Goal: Task Accomplishment & Management: Manage account settings

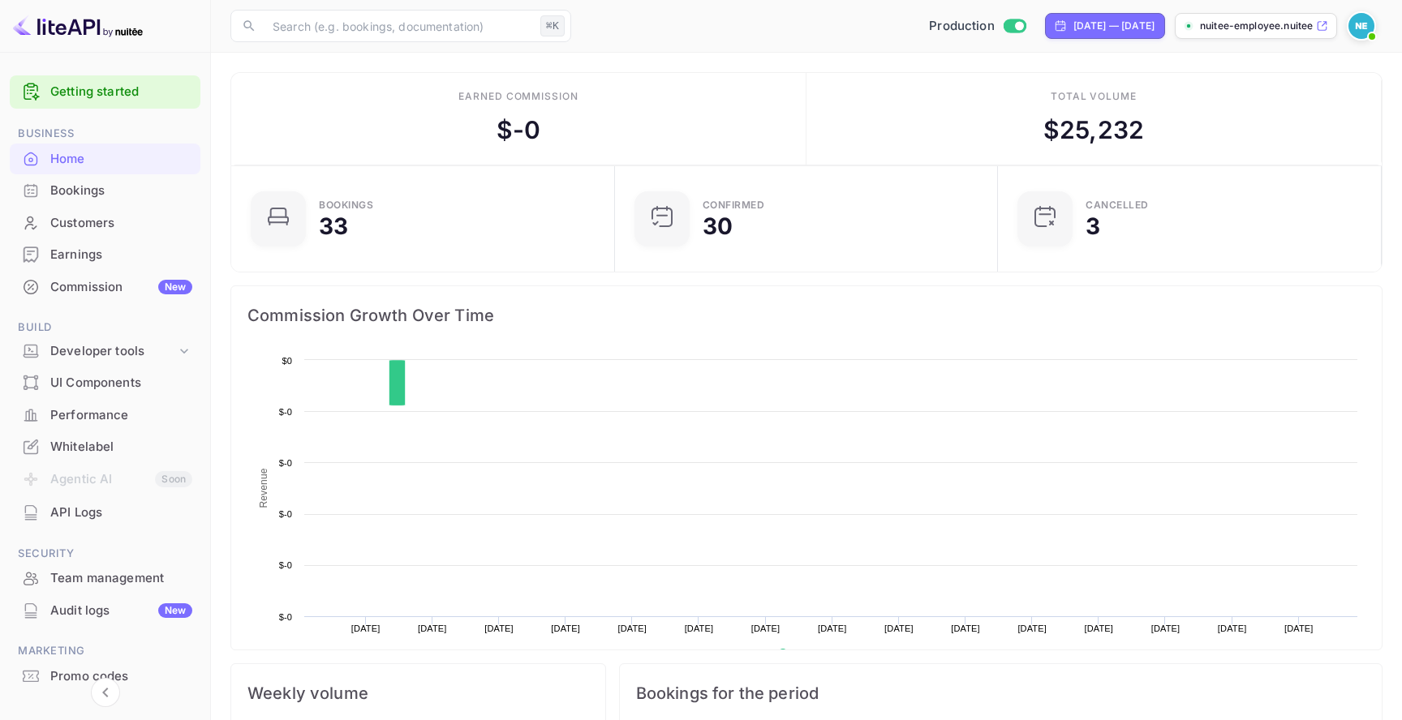
scroll to position [264, 374]
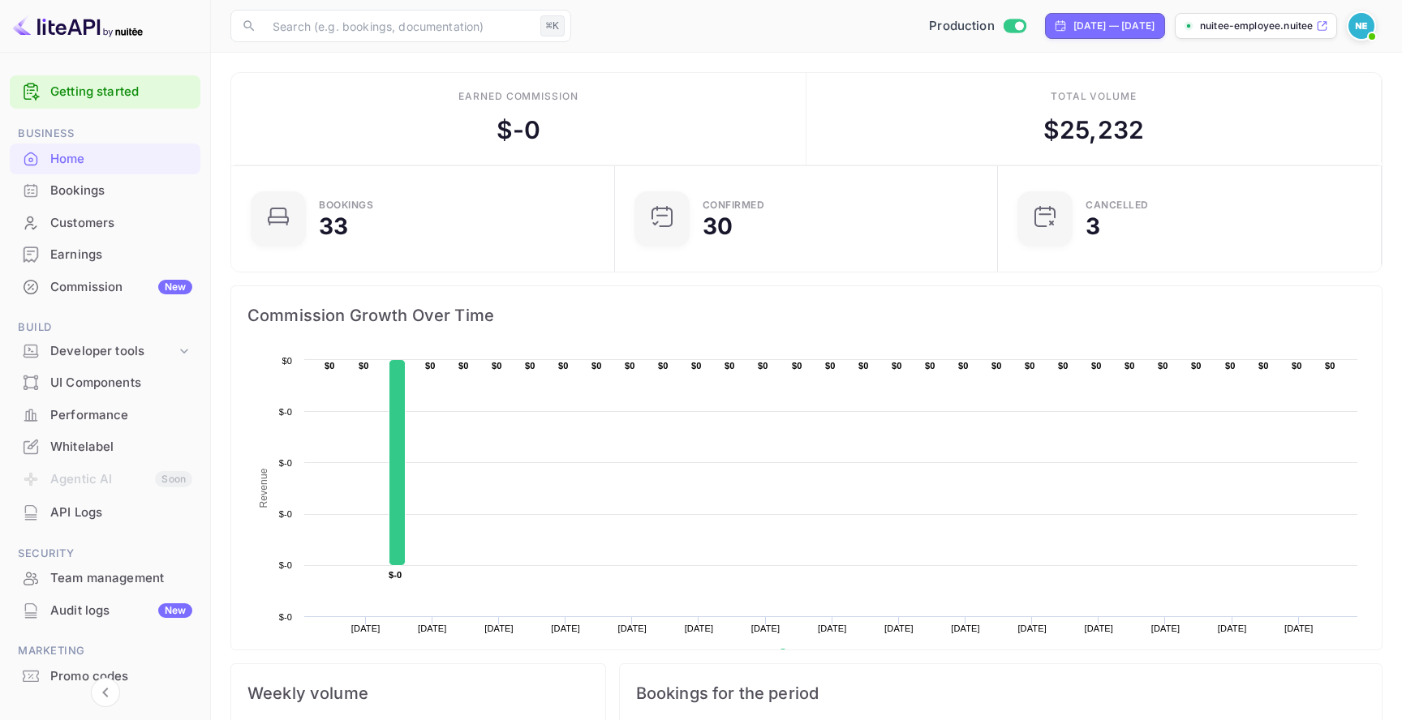
click at [116, 205] on div "Bookings" at bounding box center [105, 191] width 191 height 32
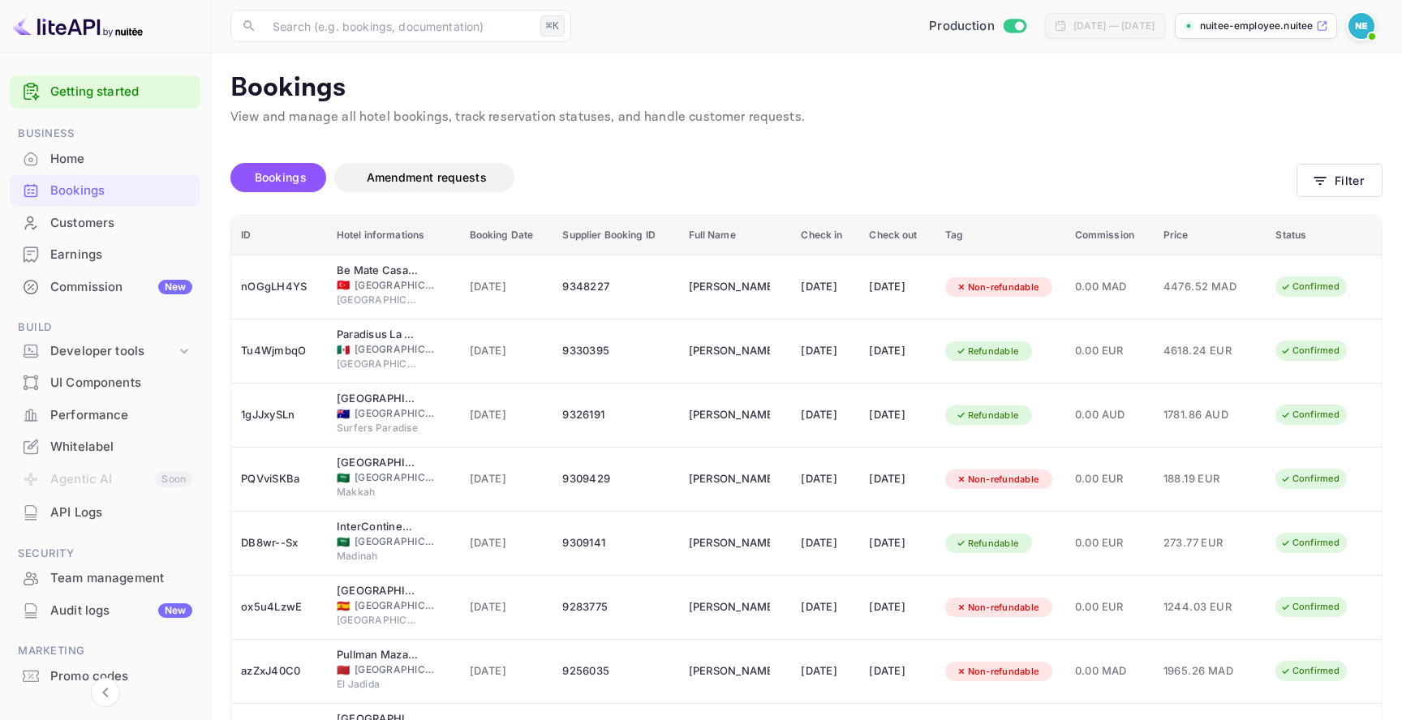
scroll to position [62, 0]
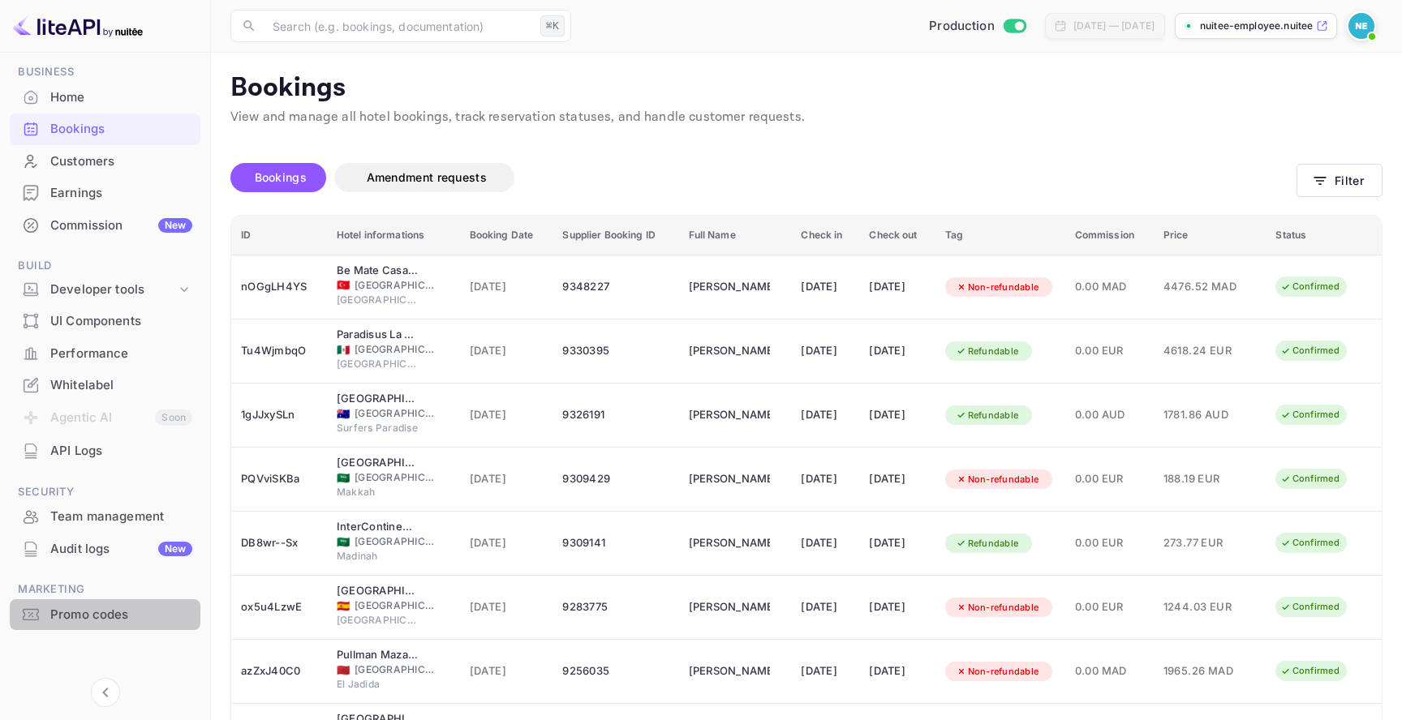
click at [132, 627] on div "Promo codes" at bounding box center [105, 615] width 191 height 32
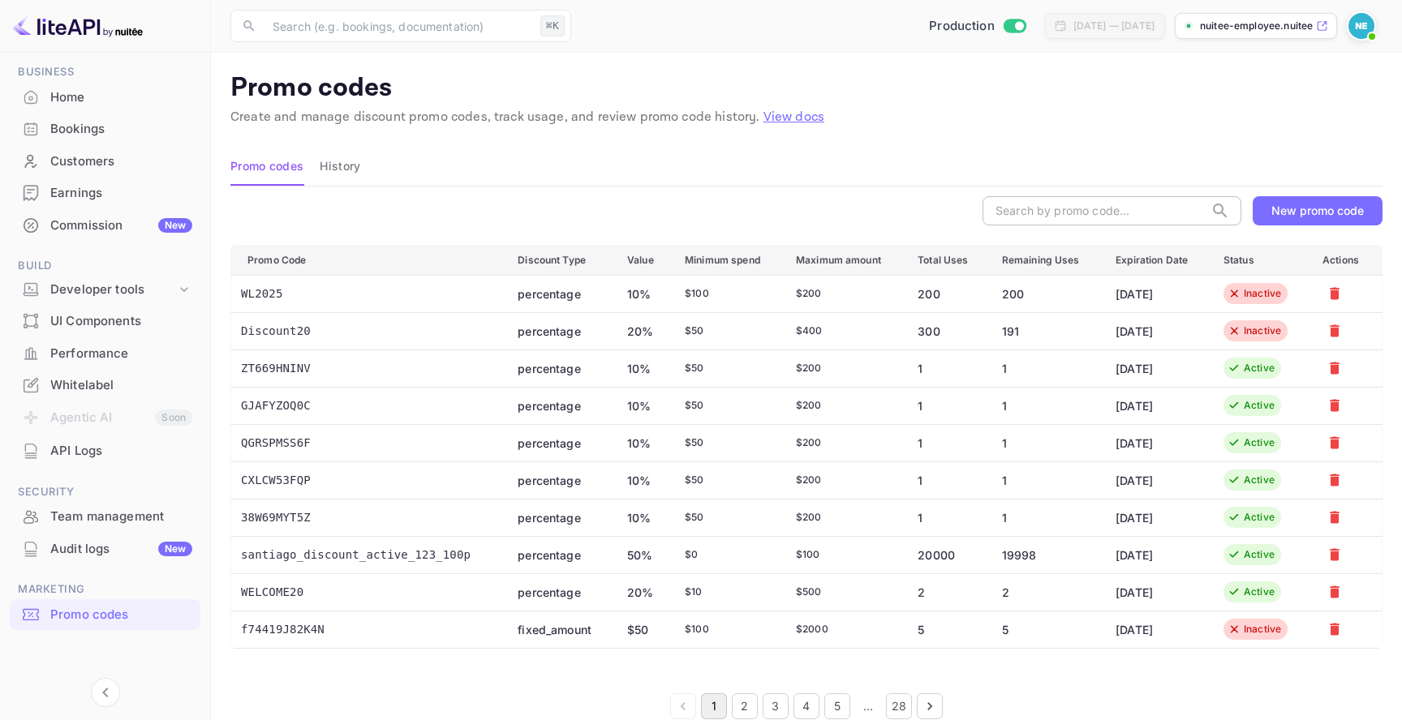
click at [1132, 208] on input "text" at bounding box center [1092, 210] width 221 height 29
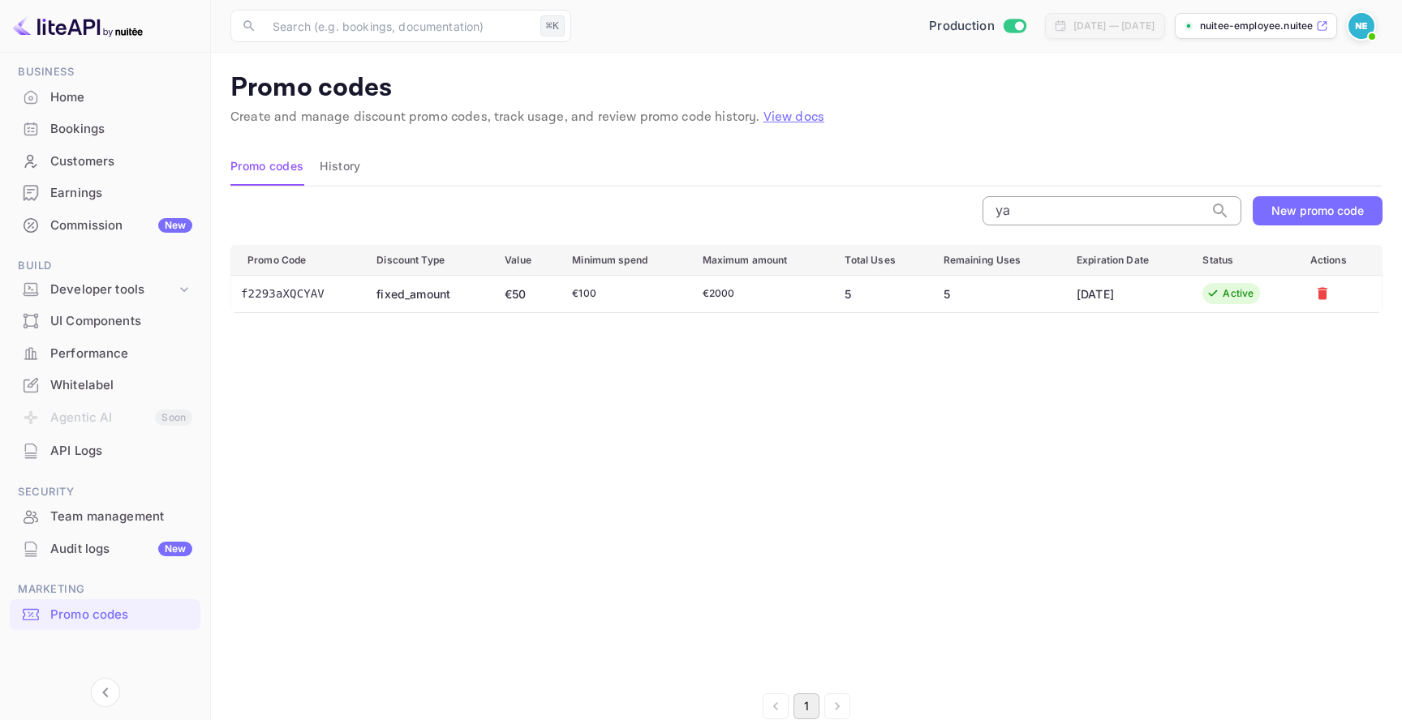
type input "y"
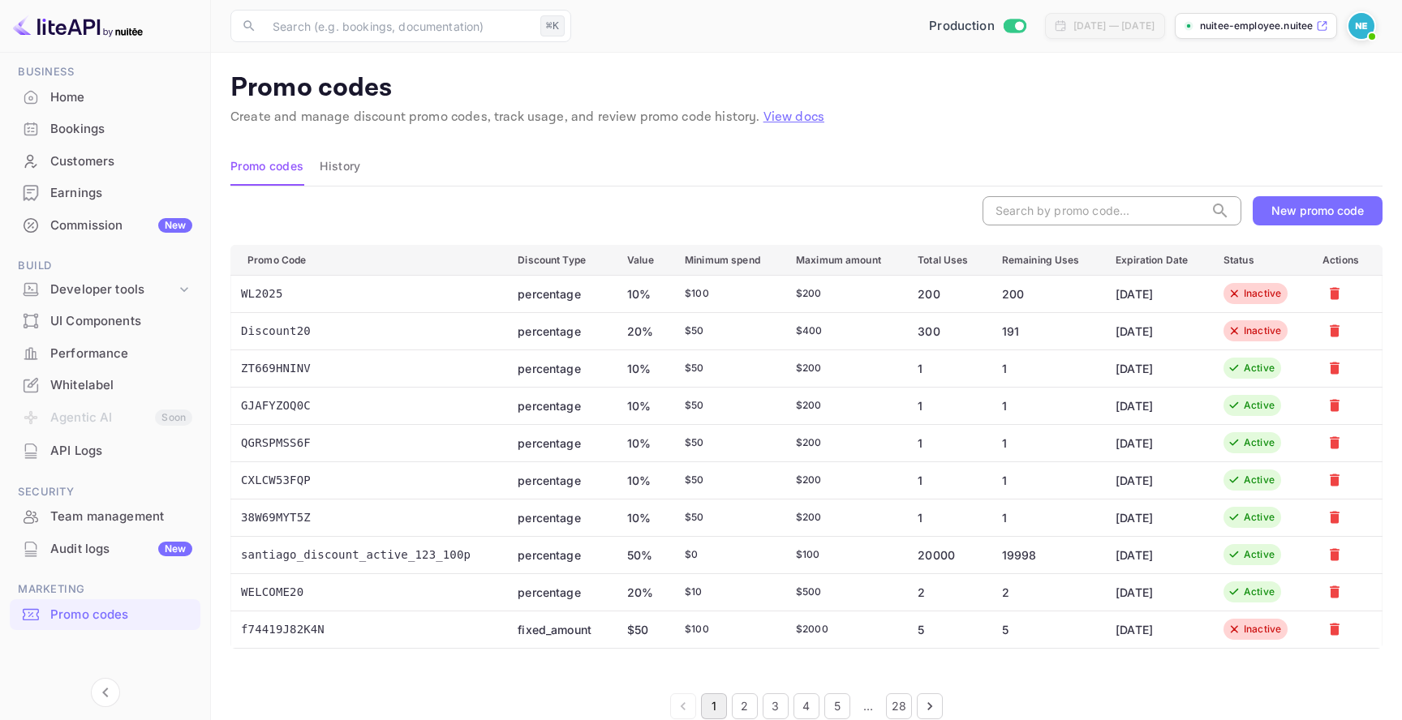
scroll to position [28, 0]
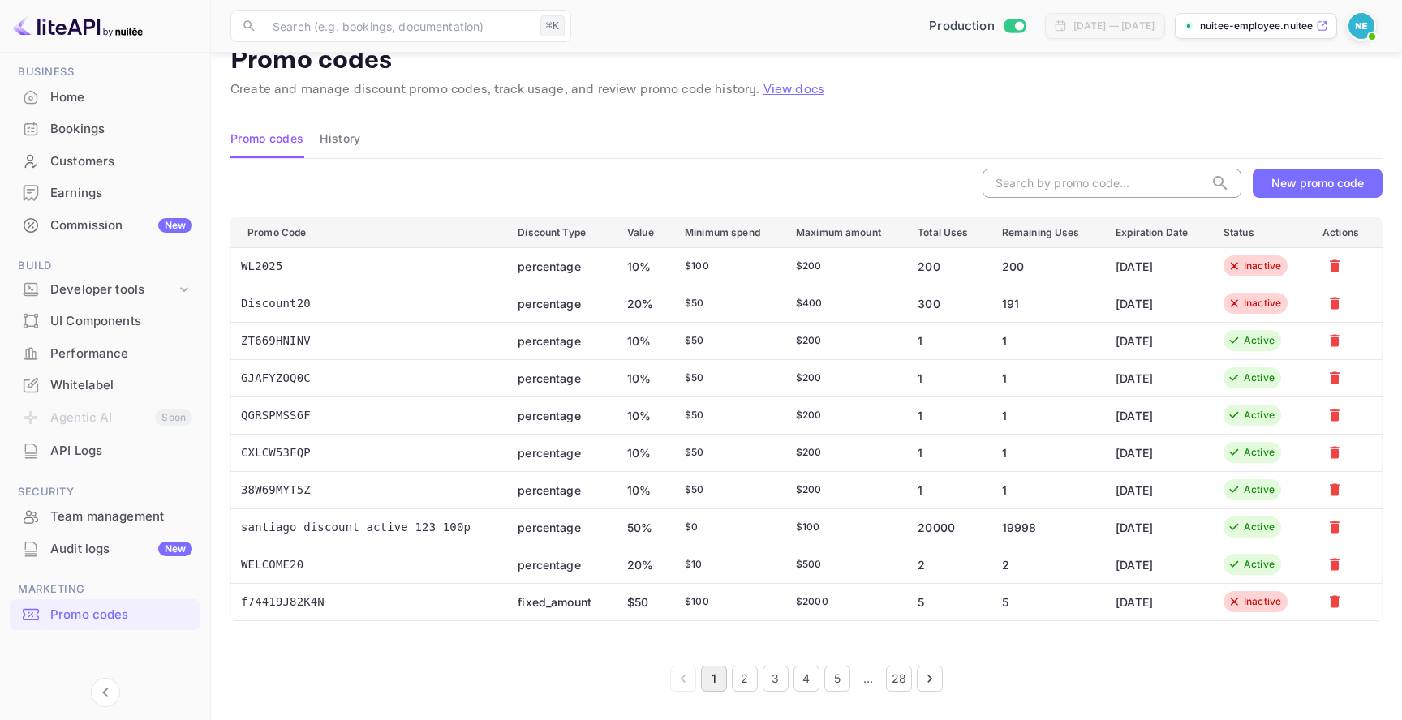
click at [741, 671] on button "2" at bounding box center [745, 679] width 26 height 26
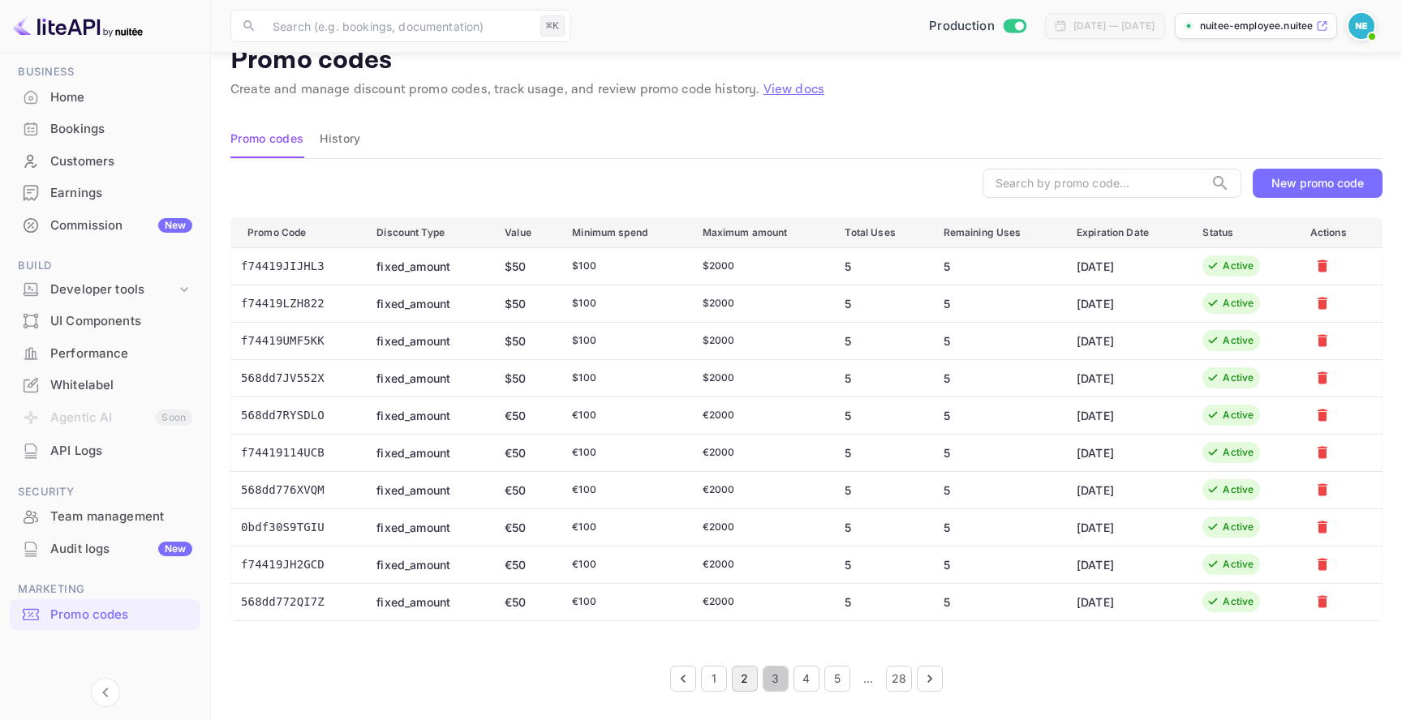
click at [767, 678] on button "3" at bounding box center [775, 679] width 26 height 26
click at [805, 680] on button "4" at bounding box center [806, 679] width 26 height 26
click at [830, 681] on button "5" at bounding box center [837, 679] width 26 height 26
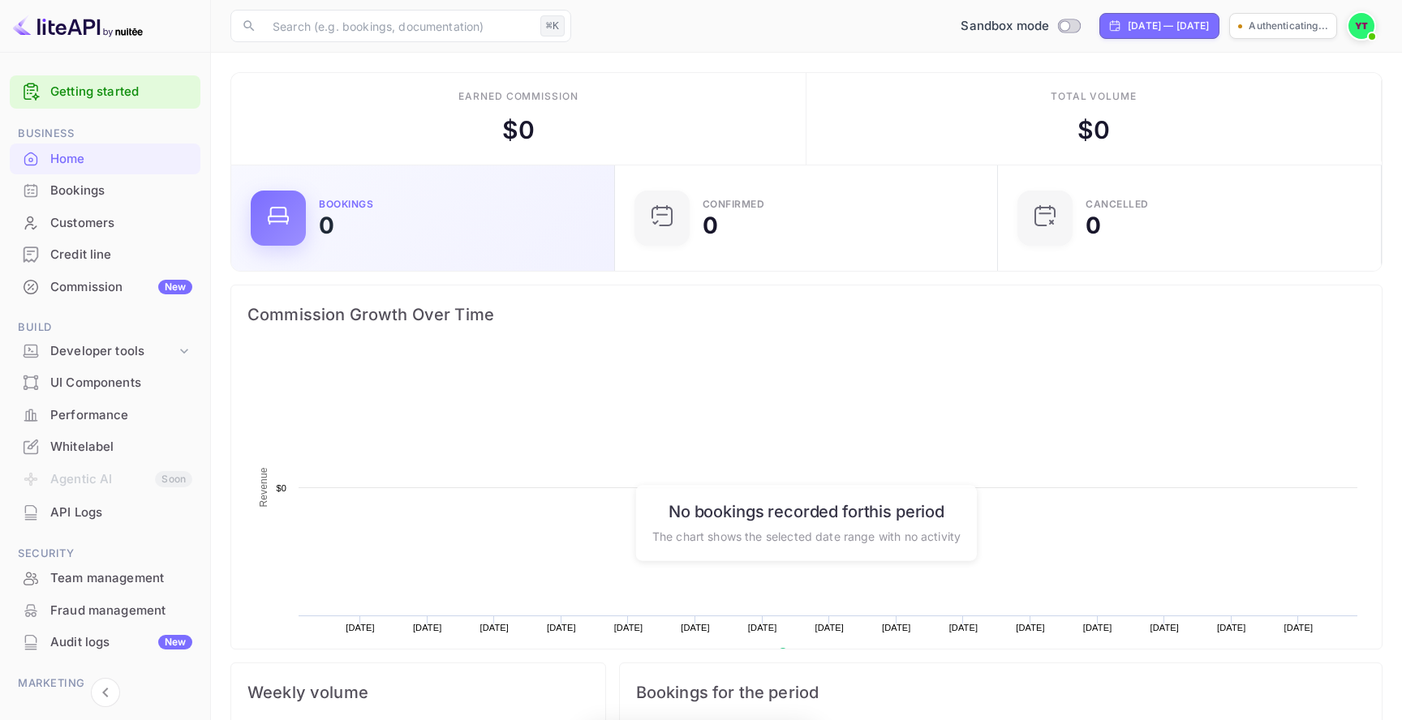
scroll to position [264, 374]
